Goal: Task Accomplishment & Management: Manage account settings

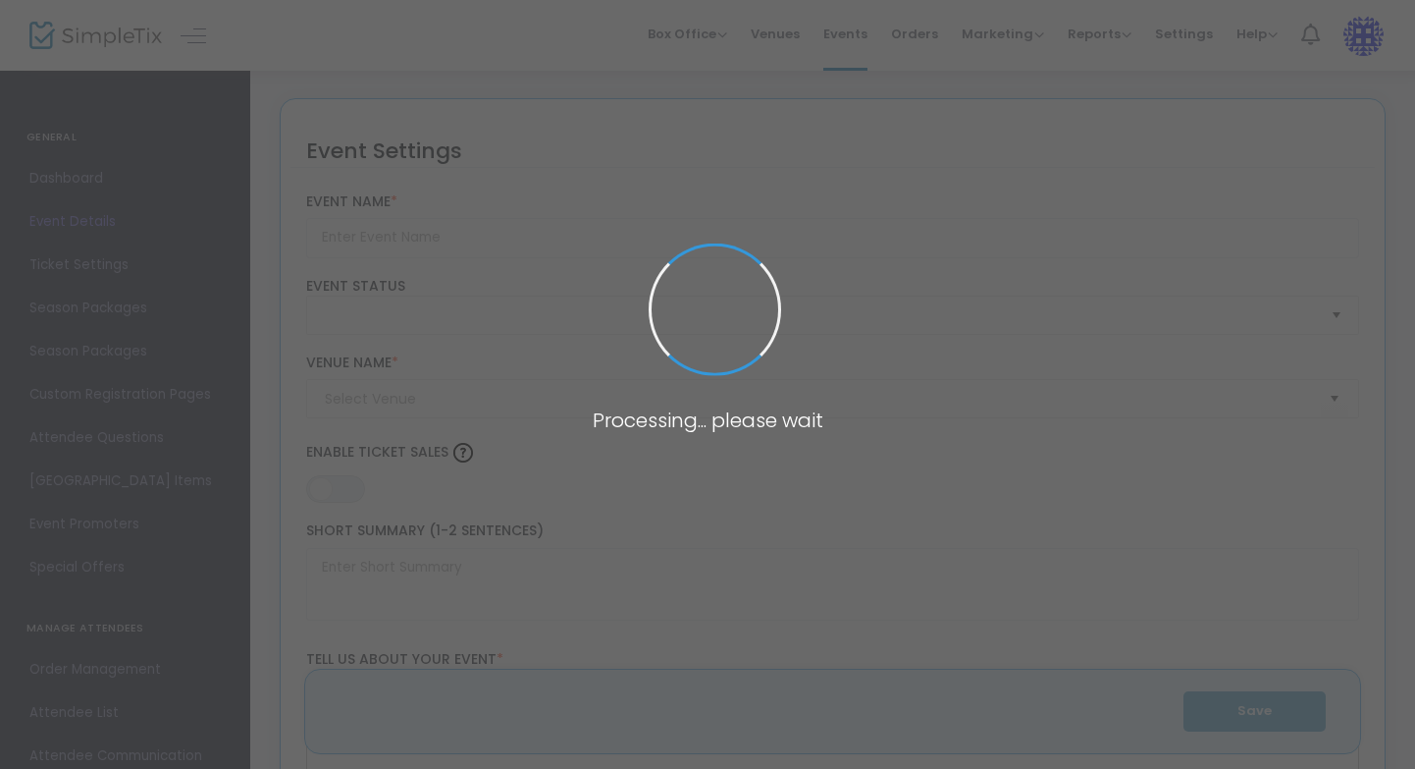
type input "Making Space V: Be Here Now - Archived"
type textarea "Making Space is a salon series featuring works by 8 New Orleans based choreogra…"
type input "Buy Tickets"
type input "Studio A"
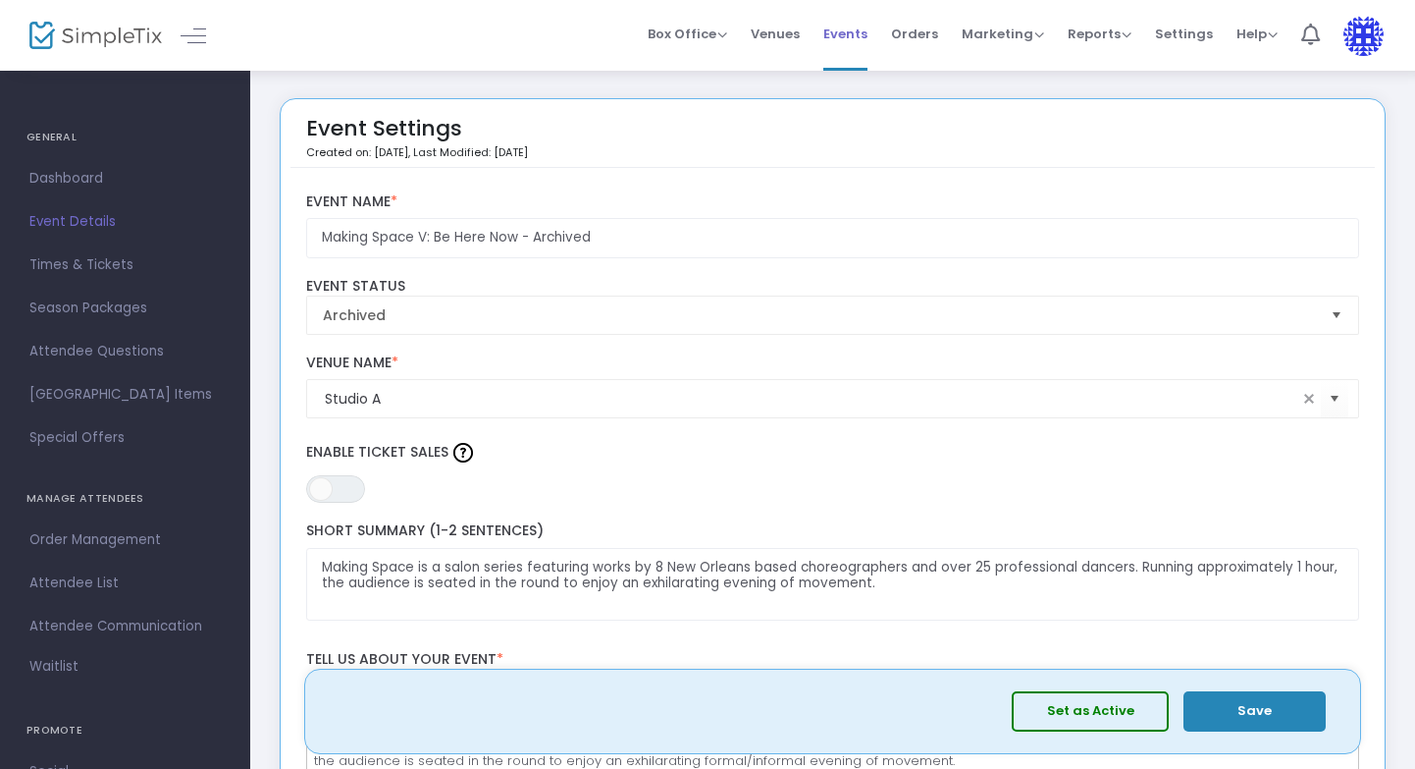
click at [852, 38] on span "Events" at bounding box center [846, 34] width 44 height 50
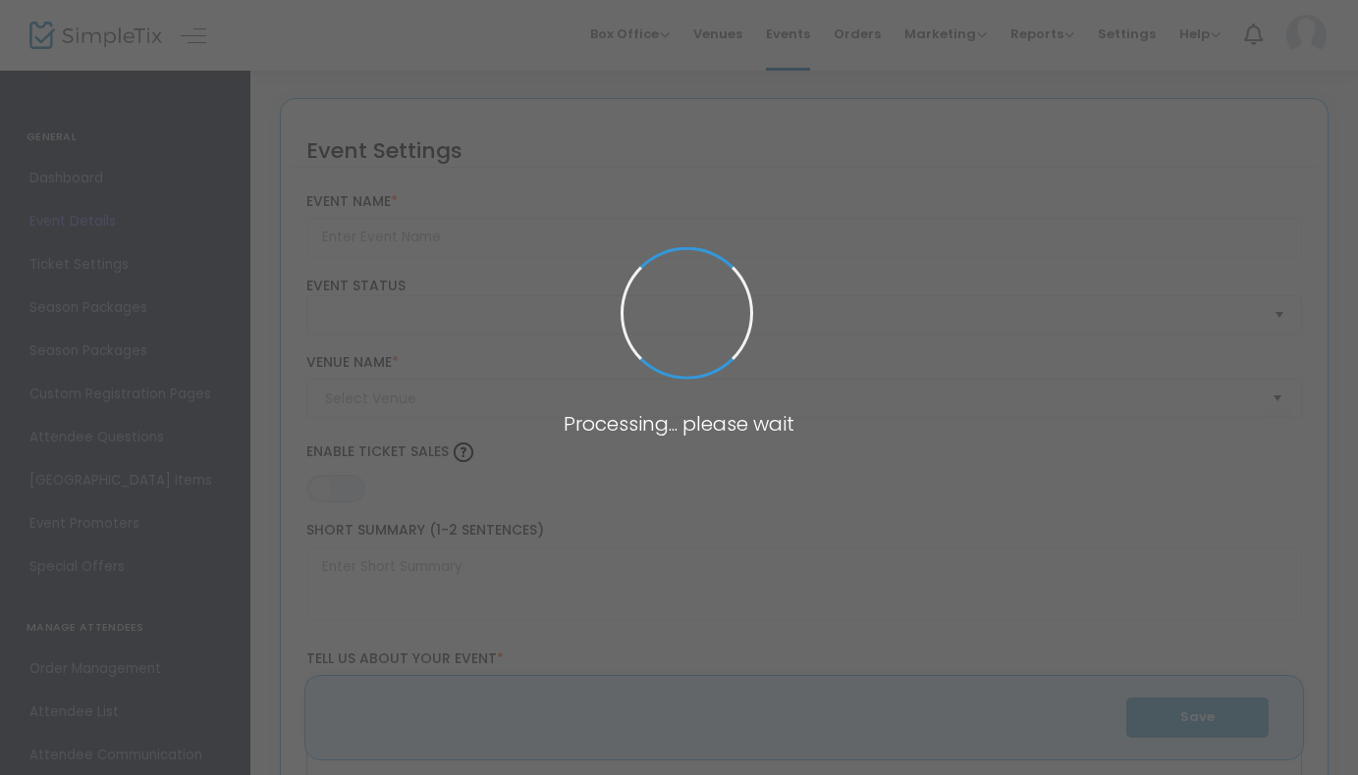
type input "Making Space IV"
type textarea "Making Space is a salon series featuring works by 8 New Orleans based choreogra…"
type input "Buy Tickets"
type input "Studio A"
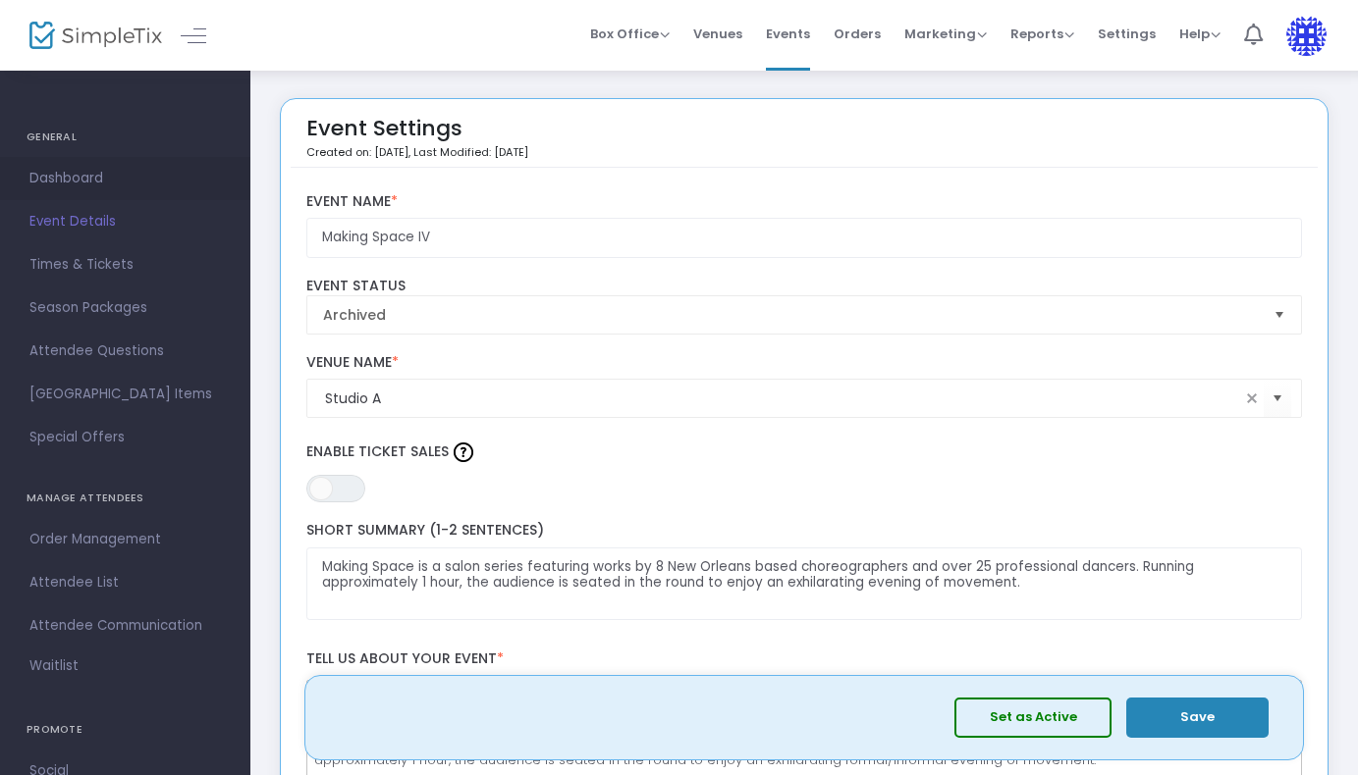
click at [59, 181] on span "Dashboard" at bounding box center [124, 179] width 191 height 26
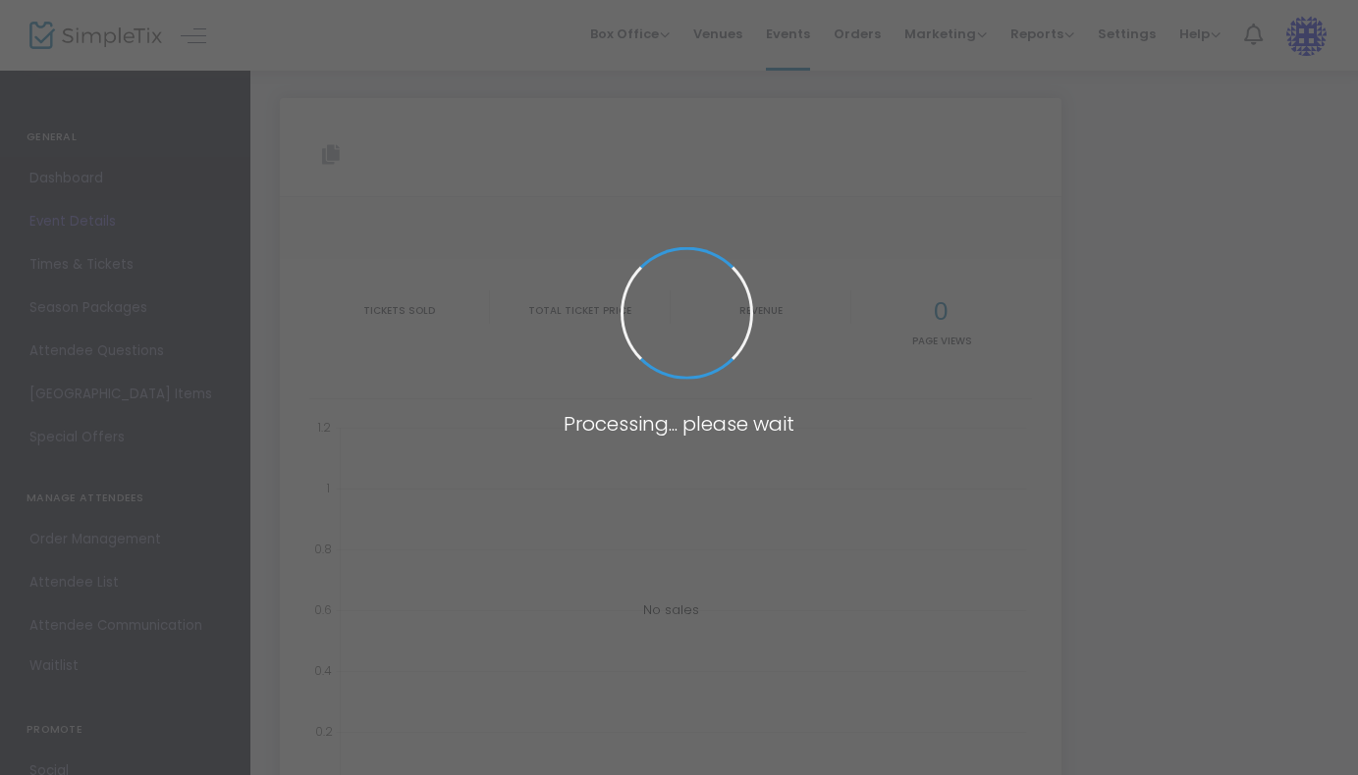
type input "https://www.simpletix.com/e/making-space-iv-tickets-209138"
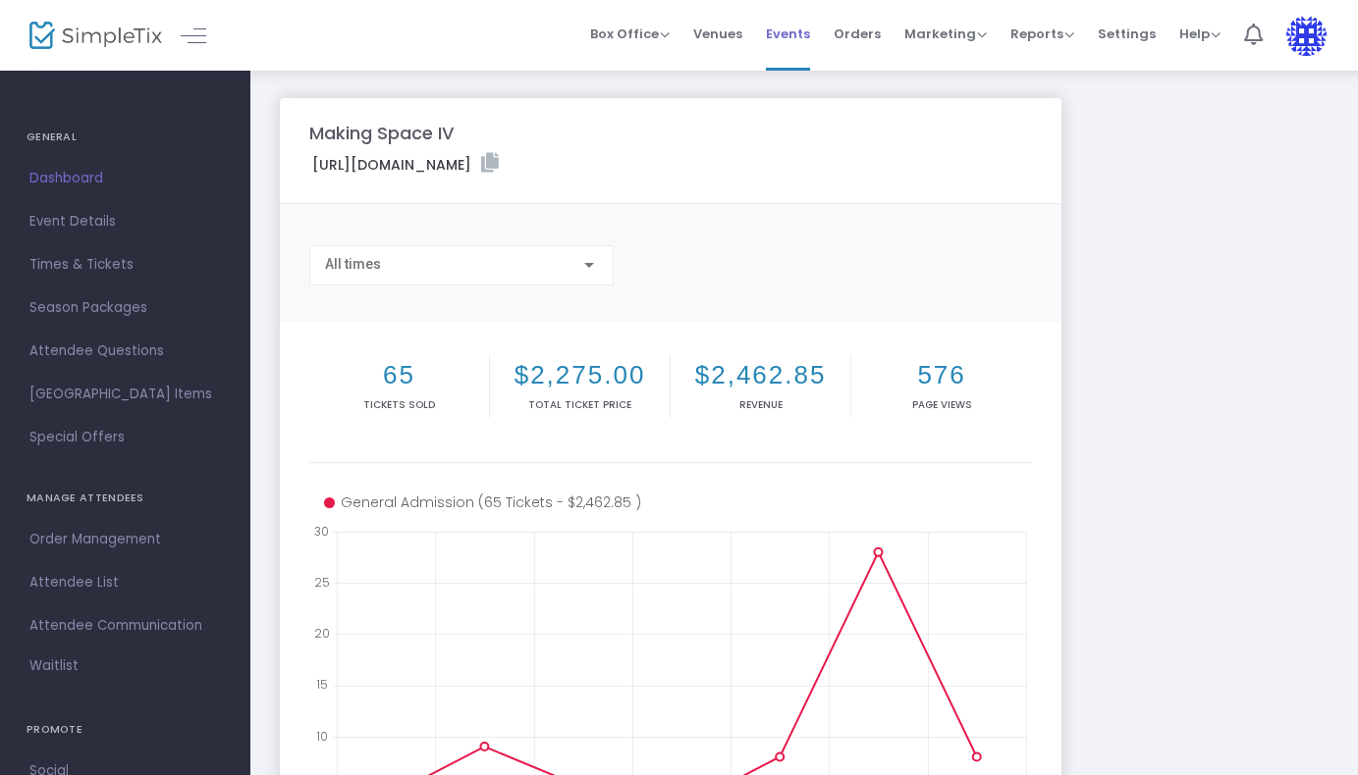
click at [792, 35] on span "Events" at bounding box center [788, 34] width 44 height 50
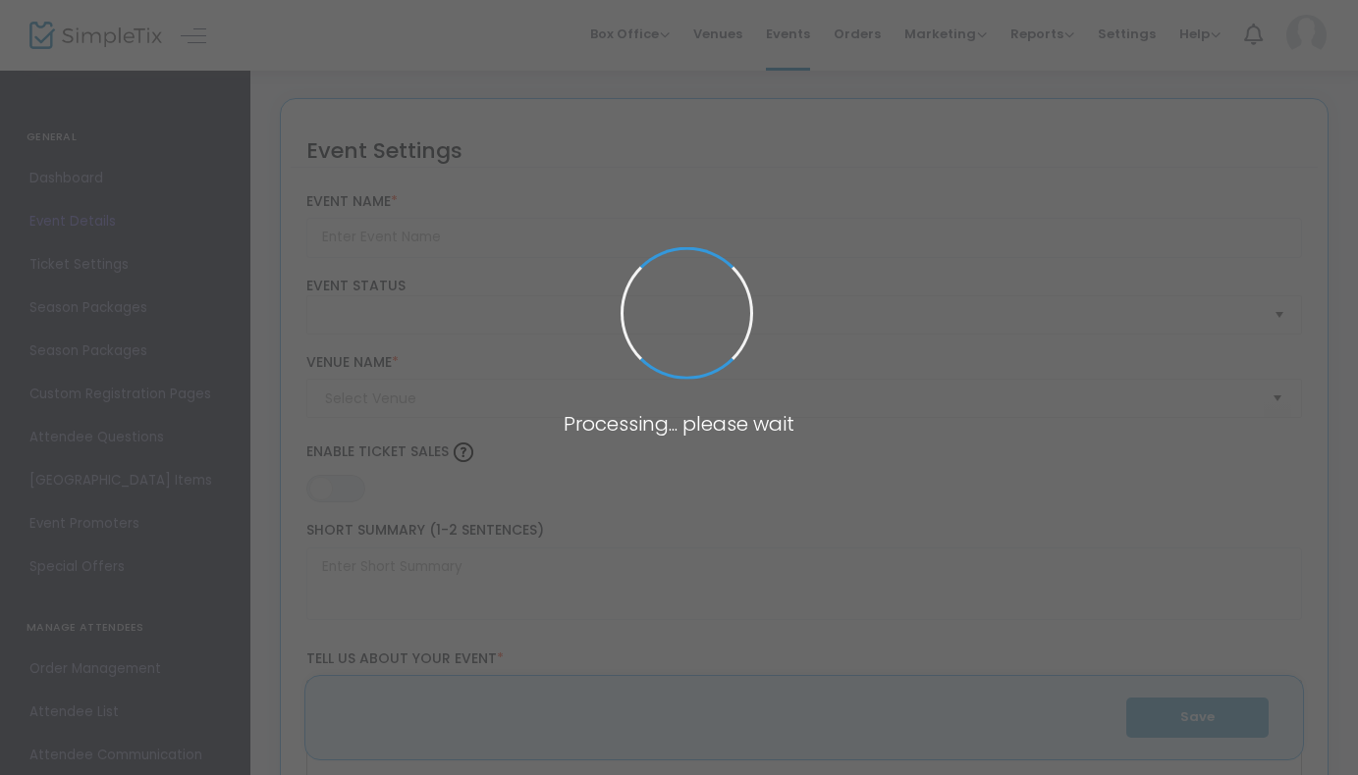
type input "Making Space IV"
type textarea "Making Space is a salon series featuring works by 8 New Orleans based choreogra…"
type input "Buy Tickets"
type input "Studio A"
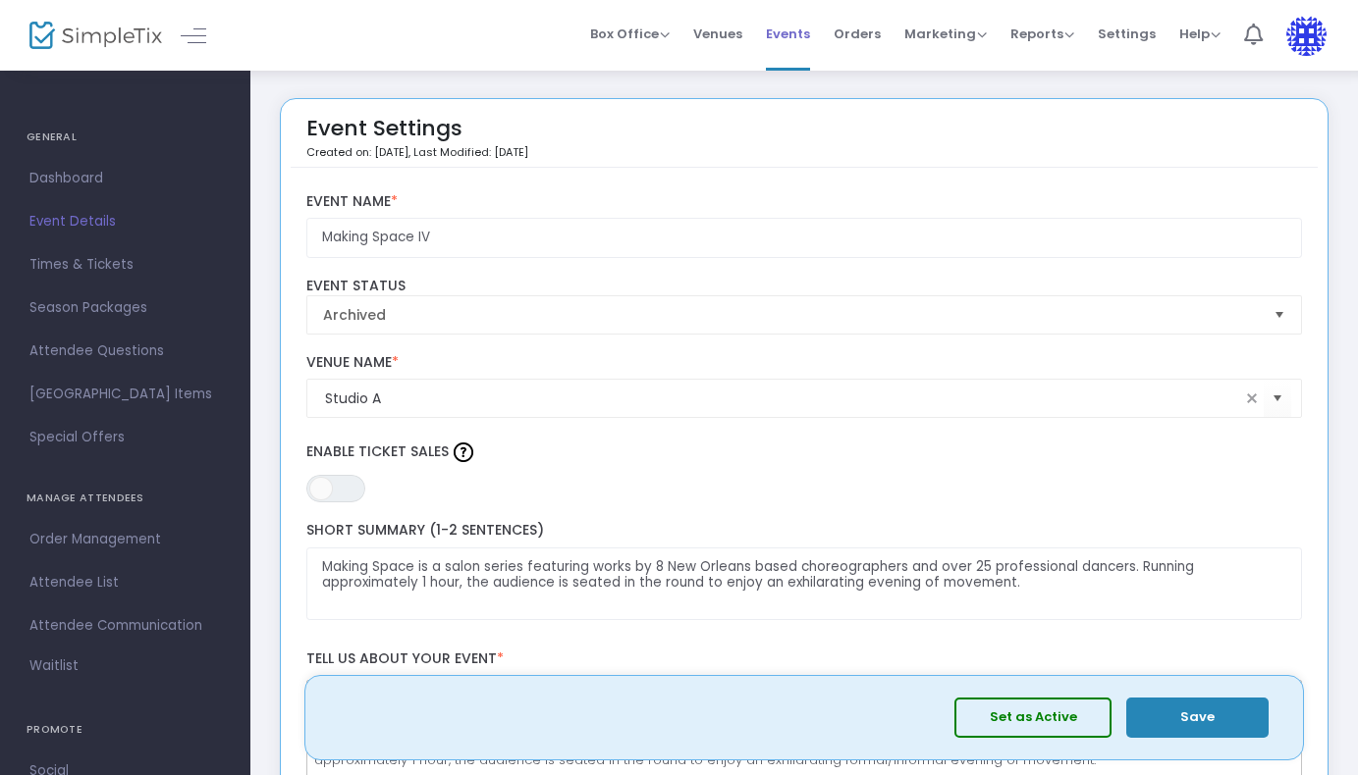
click at [786, 35] on span "Events" at bounding box center [788, 34] width 44 height 50
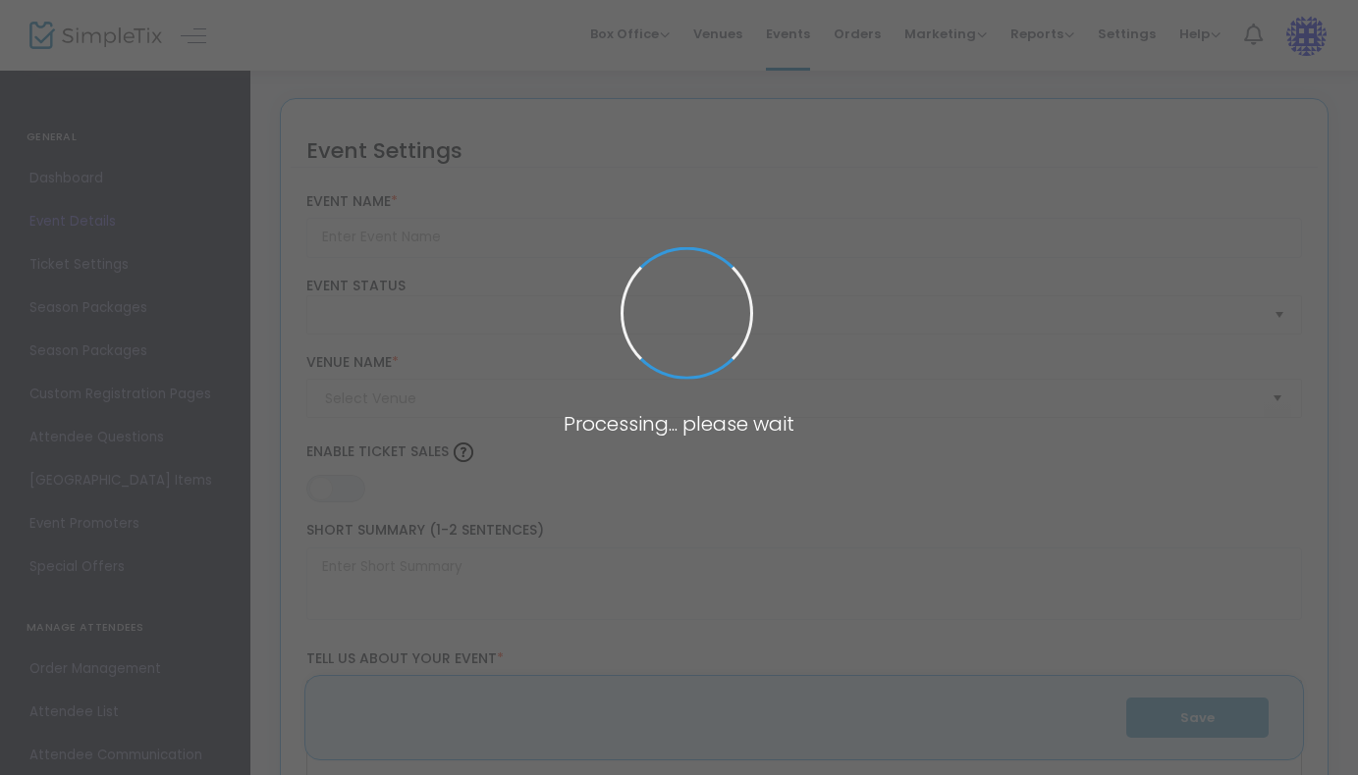
type input "Making Space IV"
type textarea "Making Space is a salon series featuring works by 8 New Orleans based choreogra…"
type input "Buy Tickets"
type input "Studio A"
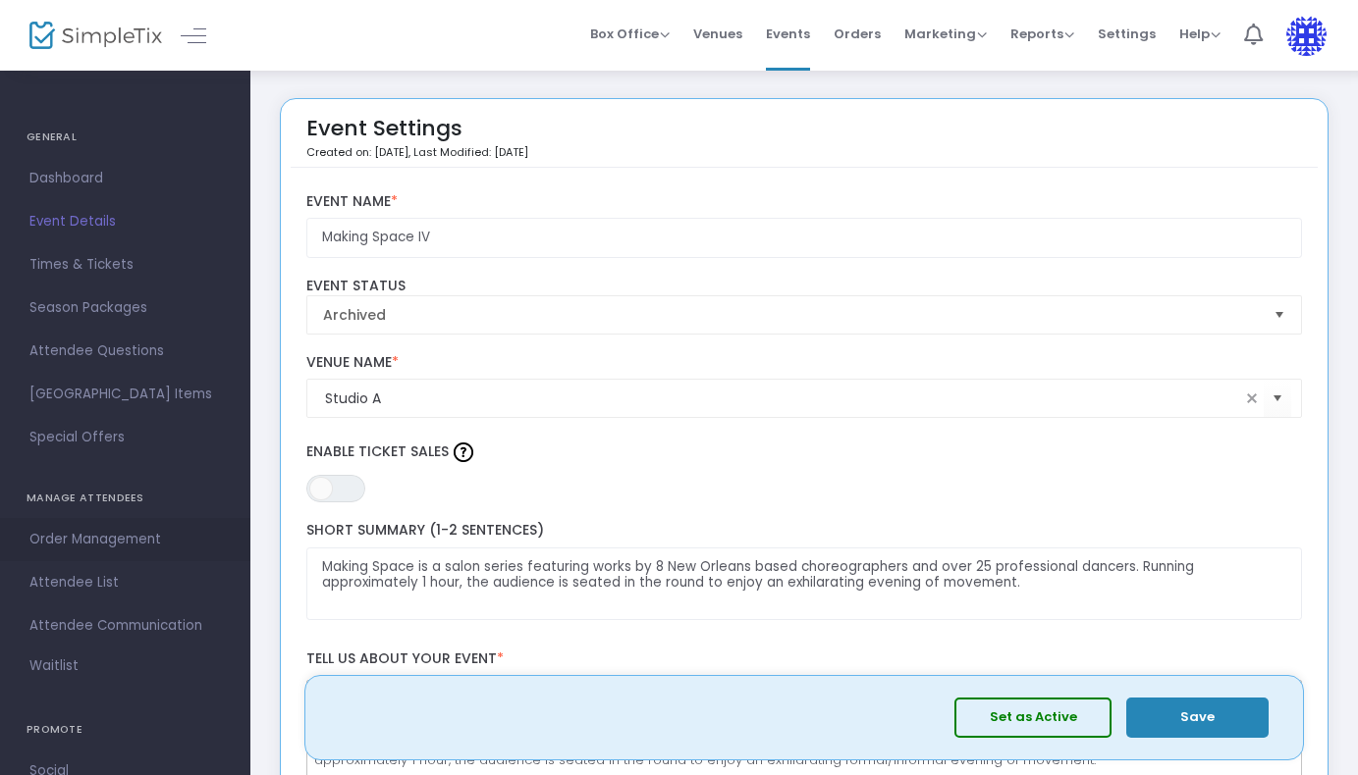
click at [75, 543] on span "Order Management" at bounding box center [124, 540] width 191 height 26
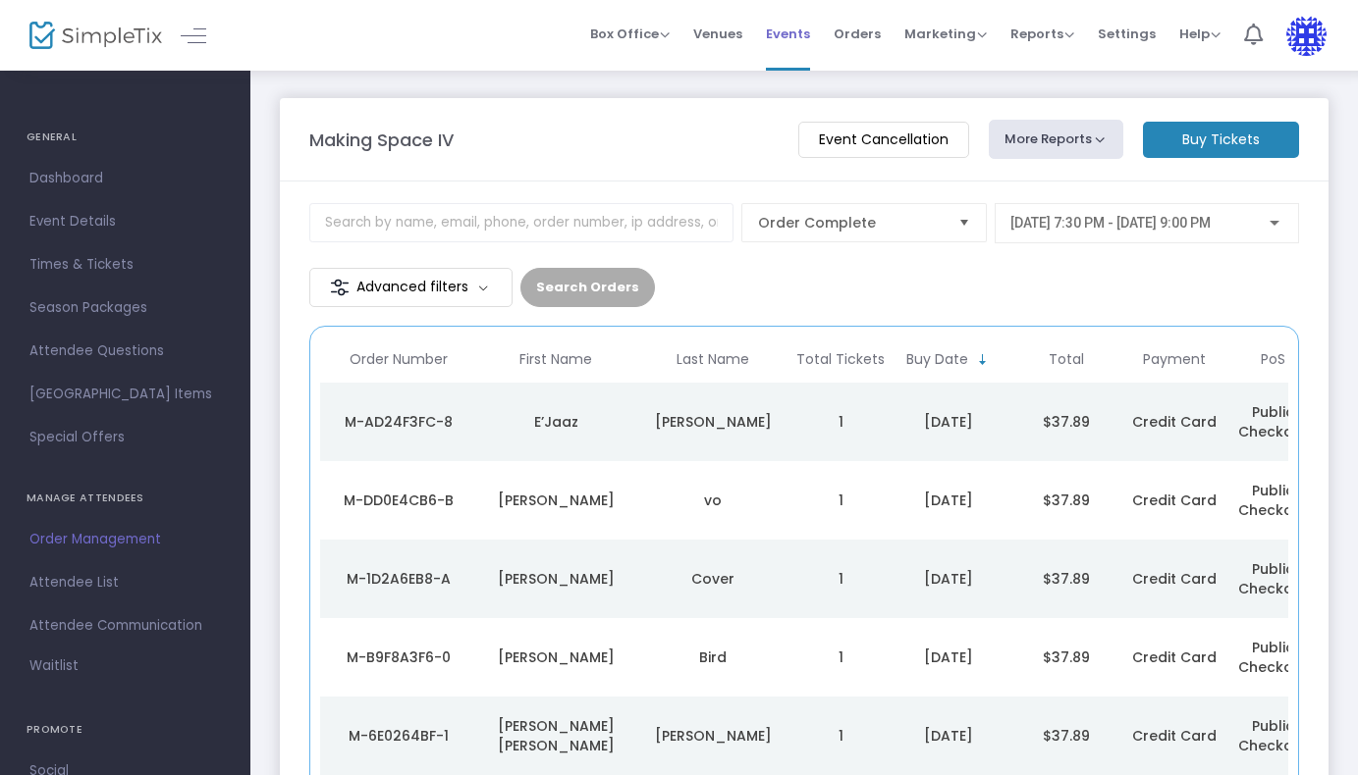
click at [772, 36] on li "Events" at bounding box center [788, 35] width 68 height 71
click at [804, 20] on span "Events" at bounding box center [788, 34] width 44 height 50
